Goal: Obtain resource: Obtain resource

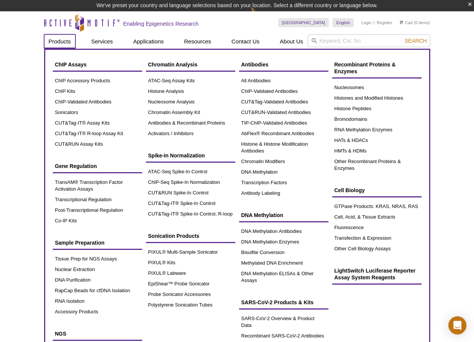
click at [64, 41] on link "Products" at bounding box center [59, 41] width 31 height 14
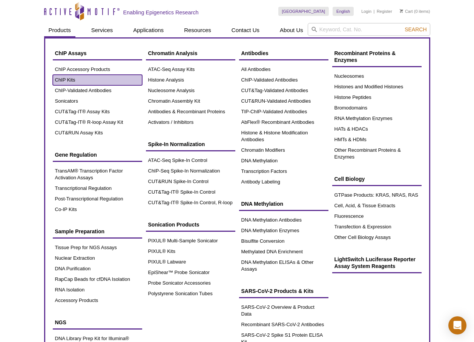
click at [72, 80] on link "ChIP Kits" at bounding box center [97, 80] width 89 height 11
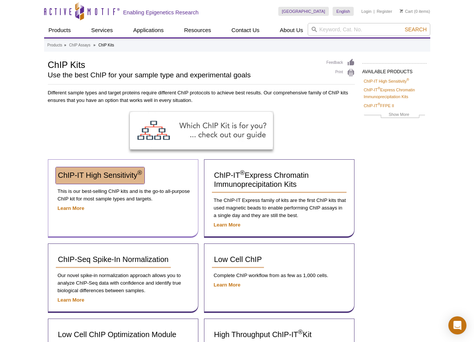
click at [121, 170] on link "ChIP-IT High Sensitivity ®" at bounding box center [100, 175] width 89 height 17
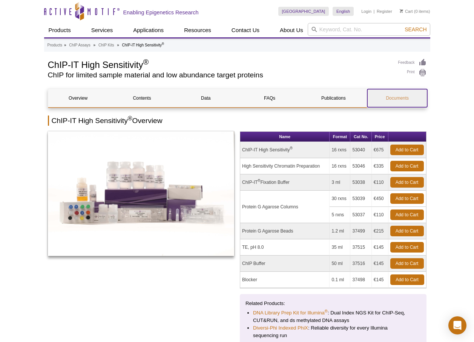
click at [402, 95] on link "Documents" at bounding box center [397, 98] width 60 height 18
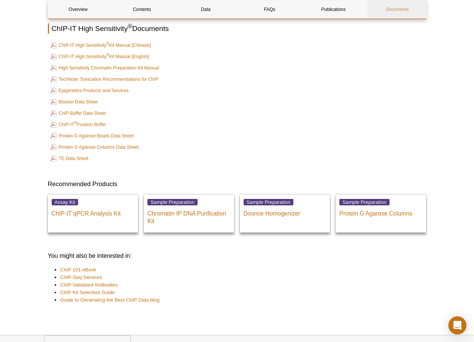
scroll to position [2275, 0]
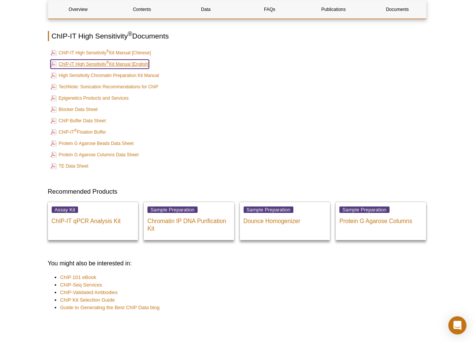
click at [107, 60] on sup "®" at bounding box center [107, 62] width 3 height 4
